Goal: Task Accomplishment & Management: Manage account settings

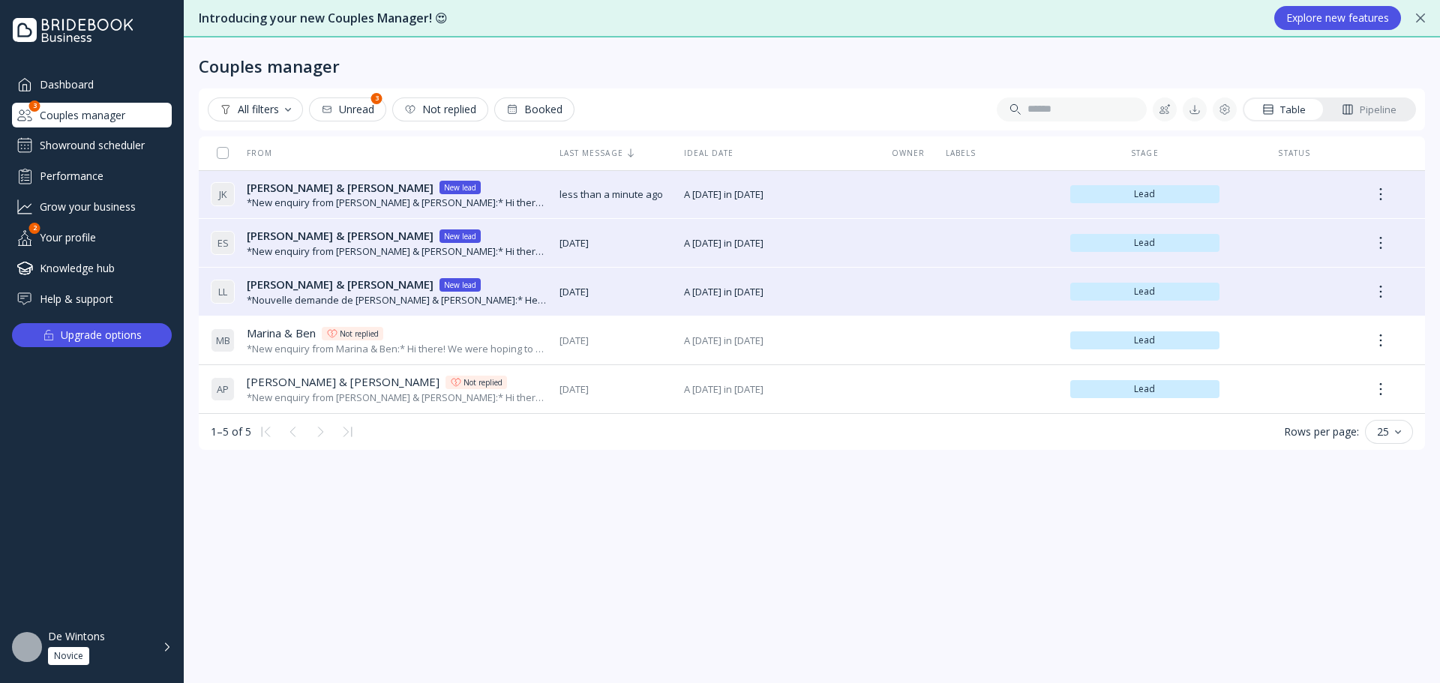
click at [463, 197] on div "*New enquiry from Juanita & Koder:* Hi there! We were hoping to use the Bridebo…" at bounding box center [397, 203] width 301 height 14
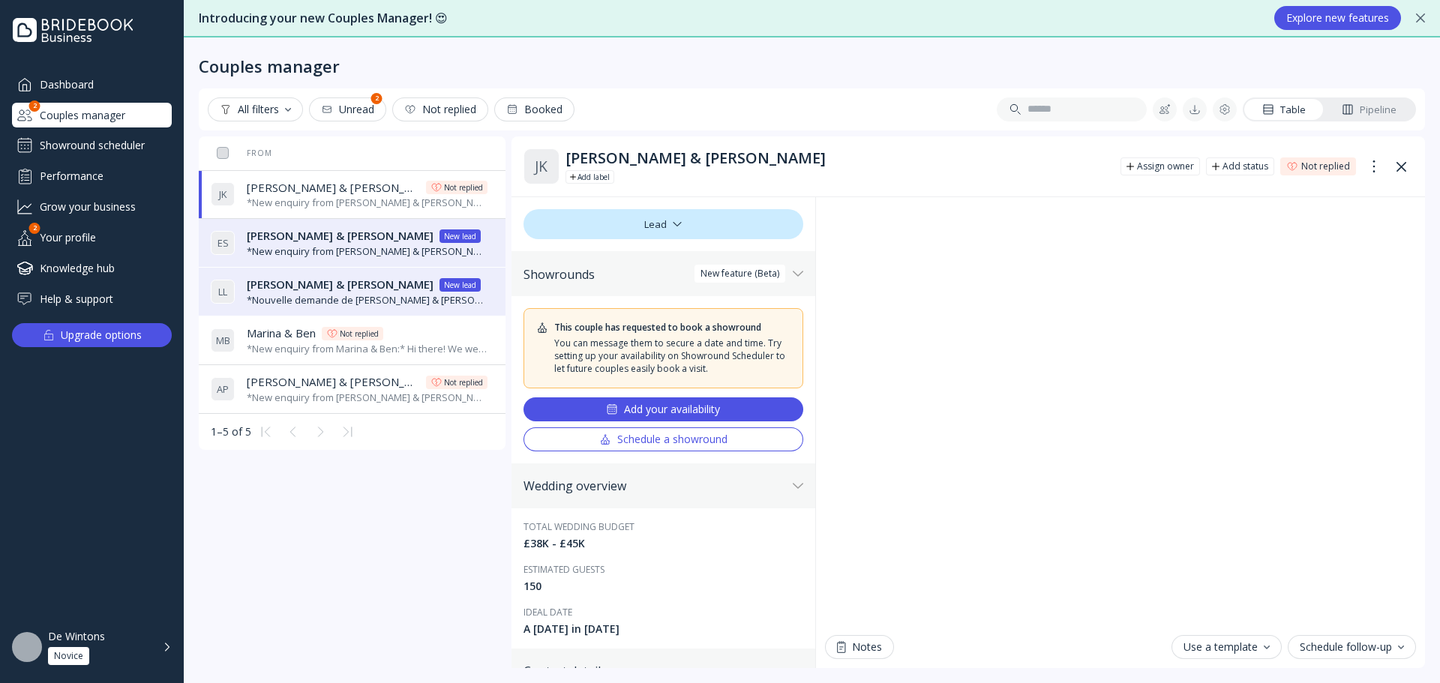
click at [106, 652] on div "De Wintons Novice" at bounding box center [101, 647] width 106 height 35
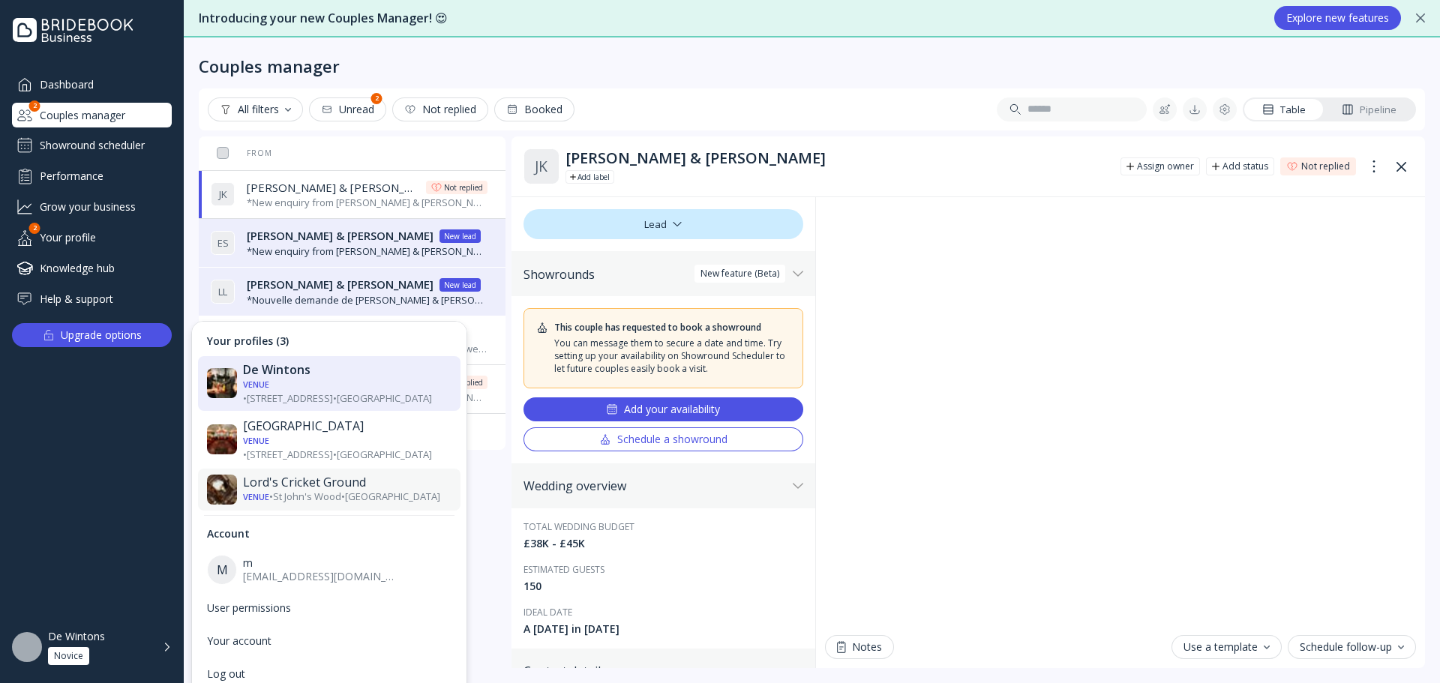
click at [331, 490] on div "Venue • St John's Wood • London" at bounding box center [347, 497] width 208 height 14
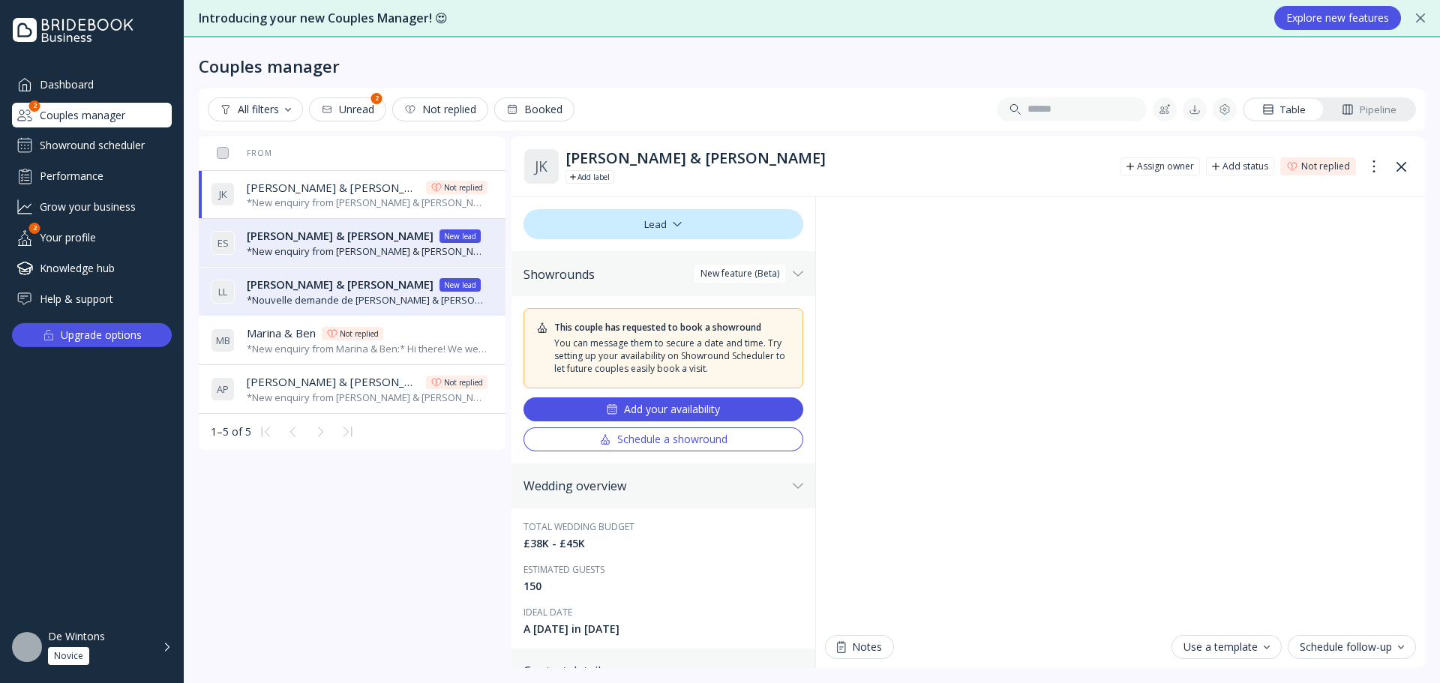
click at [79, 642] on div "De Wintons" at bounding box center [76, 636] width 57 height 13
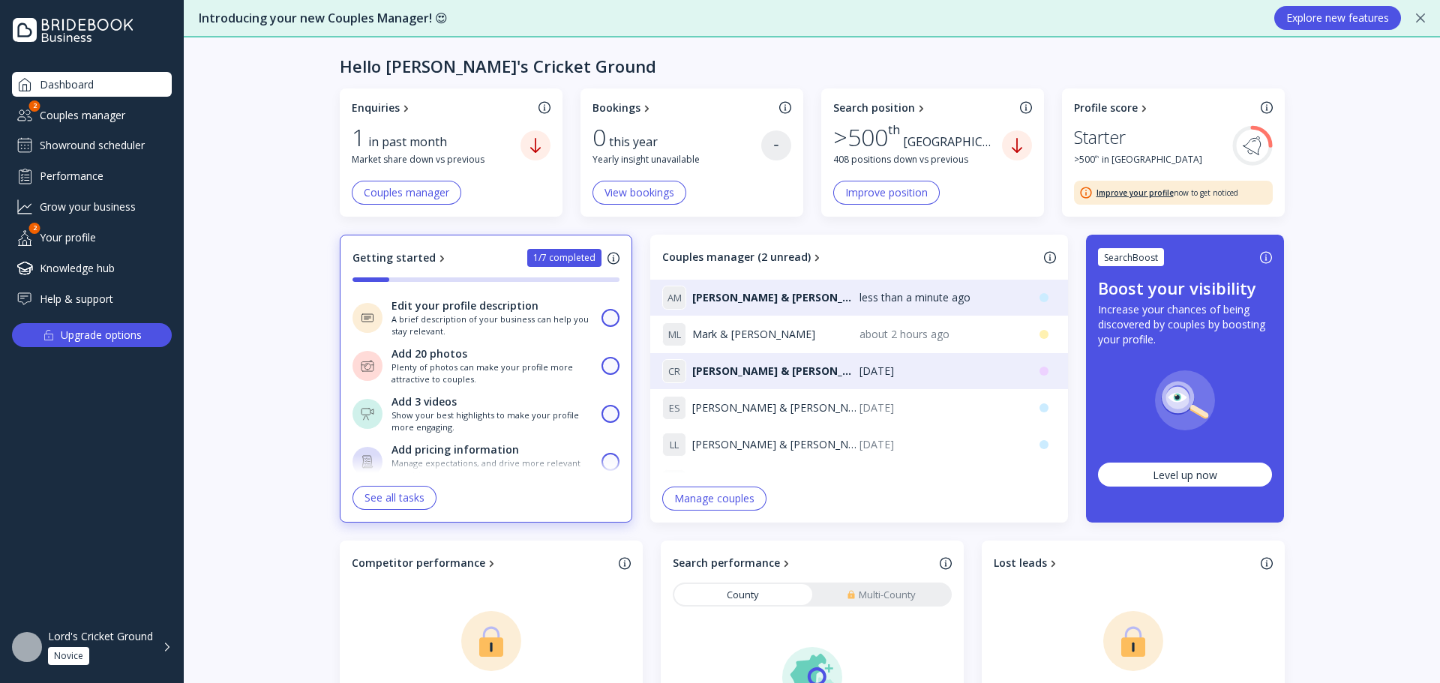
click at [92, 112] on div "Couples manager" at bounding box center [92, 115] width 160 height 25
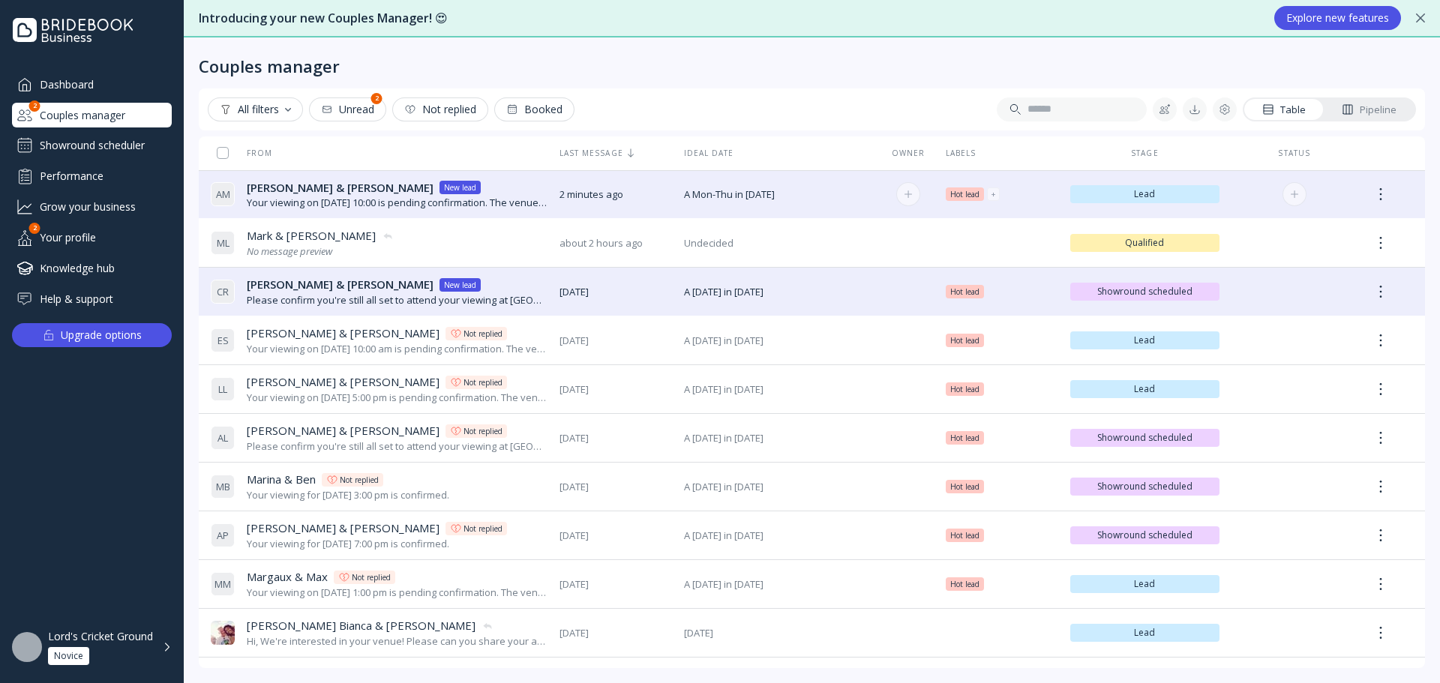
click at [427, 200] on div "Your viewing on 11 Oct 2025 at 10:00 is pending confirmation. The venue will ap…" at bounding box center [397, 203] width 301 height 14
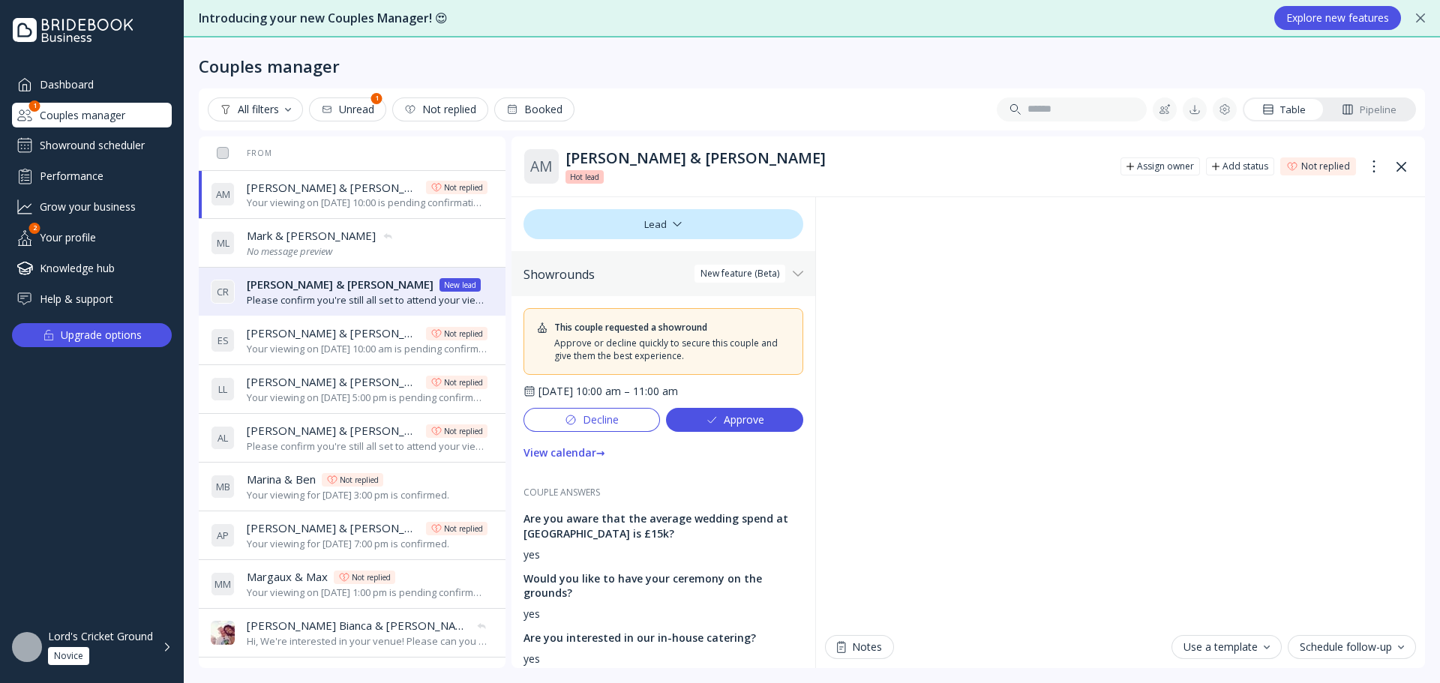
click at [596, 424] on div "Decline" at bounding box center [592, 420] width 54 height 12
click at [97, 90] on div "Dashboard" at bounding box center [92, 84] width 160 height 25
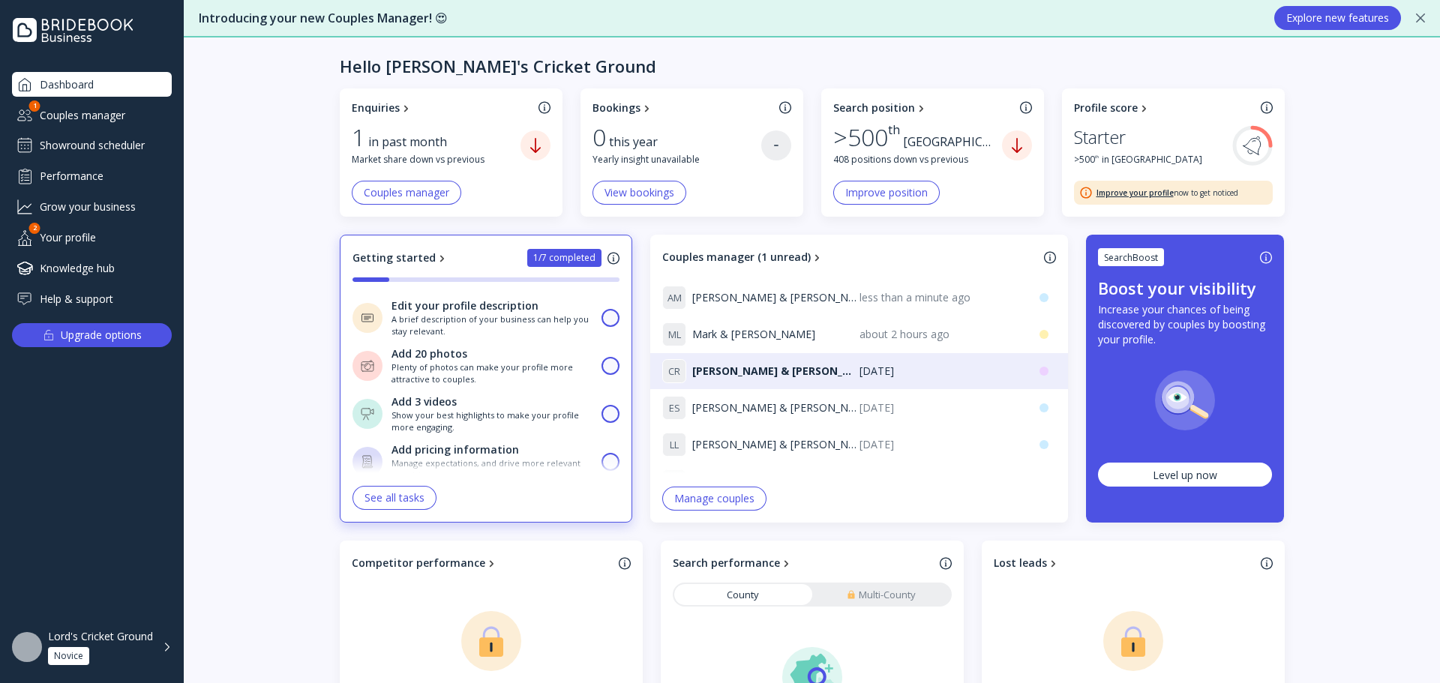
click at [94, 118] on div "Couples manager" at bounding box center [92, 115] width 160 height 25
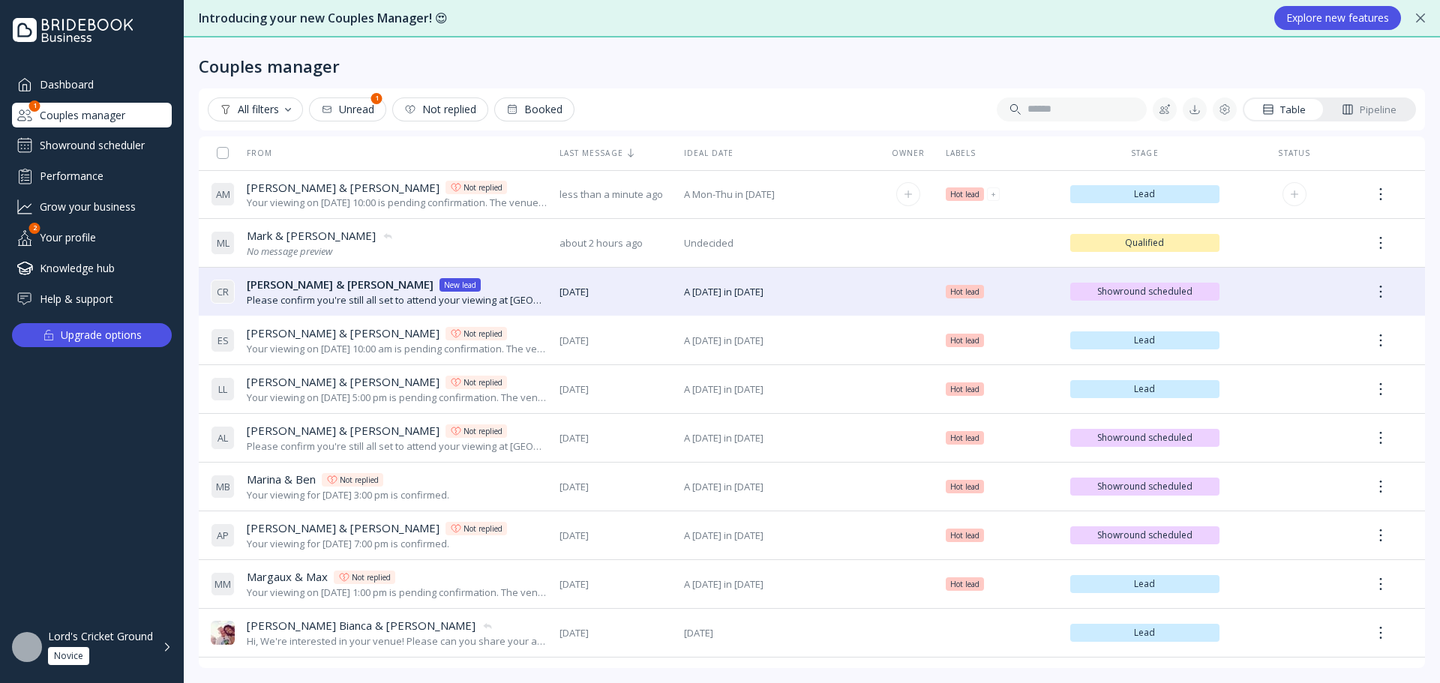
click at [518, 196] on div "Your viewing on 14 Oct 2025 at 10:00 is pending confirmation. The venue will ap…" at bounding box center [397, 203] width 301 height 14
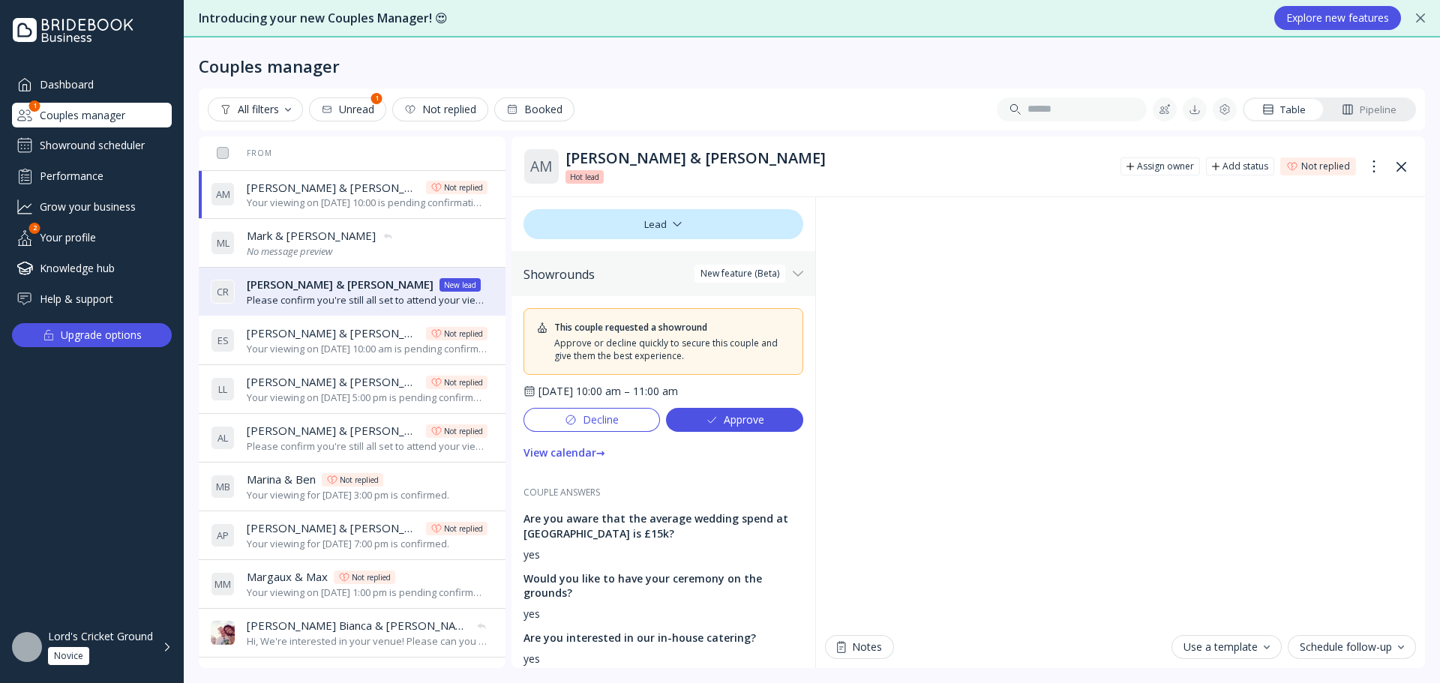
click at [589, 455] on div "View calendar →" at bounding box center [564, 453] width 82 height 12
